Goal: Complete application form

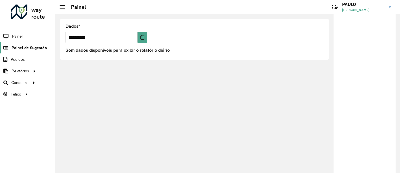
click at [42, 53] on link "Painel de Sugestão" at bounding box center [23, 47] width 47 height 11
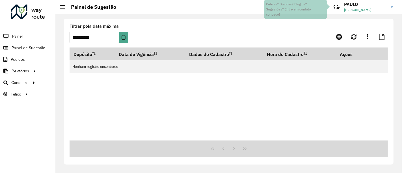
click at [38, 70] on li "Relatórios Clientes Clientes fora de malha Edição tempo atendimento Indicadores…" at bounding box center [27, 71] width 55 height 12
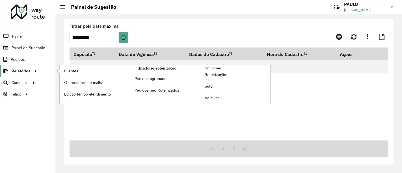
click at [28, 71] on font "Relatórios" at bounding box center [21, 71] width 19 height 5
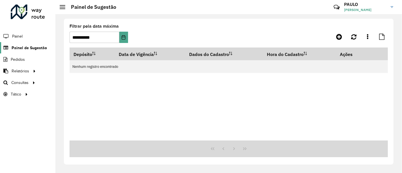
click at [34, 48] on font "Painel de Sugestão" at bounding box center [29, 47] width 35 height 5
click at [337, 37] on icon at bounding box center [339, 36] width 6 height 7
click at [341, 40] on link at bounding box center [338, 37] width 13 height 10
click at [123, 37] on icon "Escolha a data" at bounding box center [123, 37] width 5 height 5
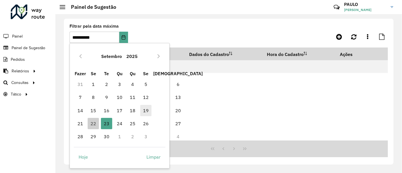
click at [149, 110] on span "19" at bounding box center [145, 110] width 11 height 11
type input "**********"
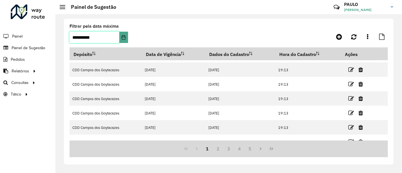
scroll to position [91, 0]
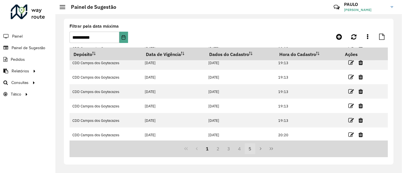
click at [247, 146] on button "5" at bounding box center [250, 148] width 11 height 11
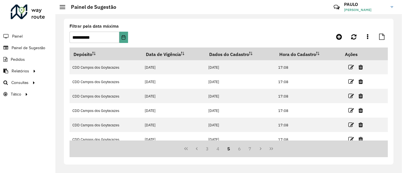
click at [247, 146] on button "7" at bounding box center [250, 148] width 11 height 11
click at [379, 36] on icon at bounding box center [381, 37] width 5 height 6
